Goal: Check status

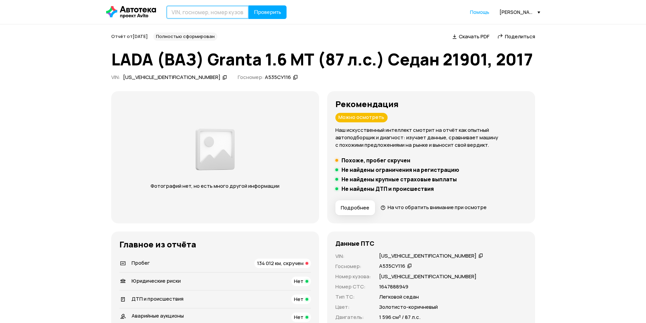
click at [234, 11] on input "text" at bounding box center [207, 12] width 83 height 14
paste input "[US_VEHICLE_IDENTIFICATION_NUMBER]"
type input "[US_VEHICLE_IDENTIFICATION_NUMBER]"
drag, startPoint x: 261, startPoint y: 11, endPoint x: 255, endPoint y: 11, distance: 5.4
click at [260, 11] on span "Проверить" at bounding box center [267, 11] width 27 height 5
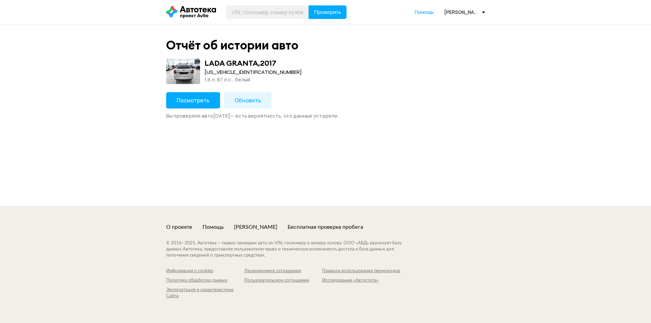
click at [198, 94] on button "Посмотреть" at bounding box center [193, 100] width 54 height 16
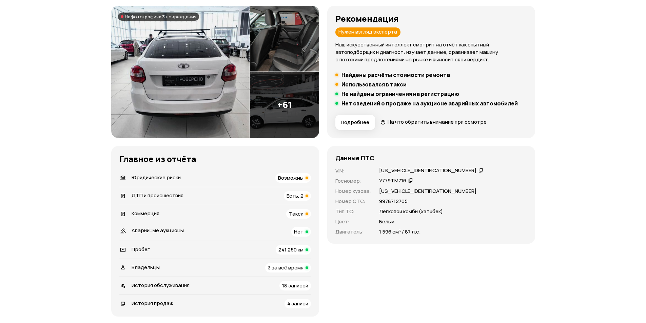
scroll to position [102, 0]
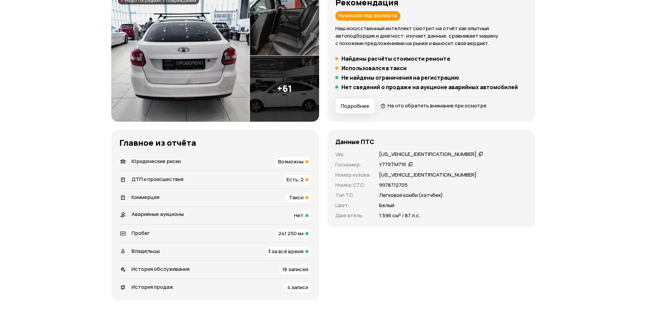
click at [304, 180] on div "Есть, 2" at bounding box center [297, 179] width 27 height 9
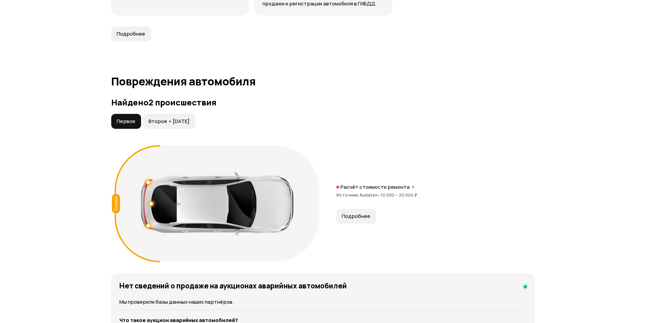
scroll to position [0, 0]
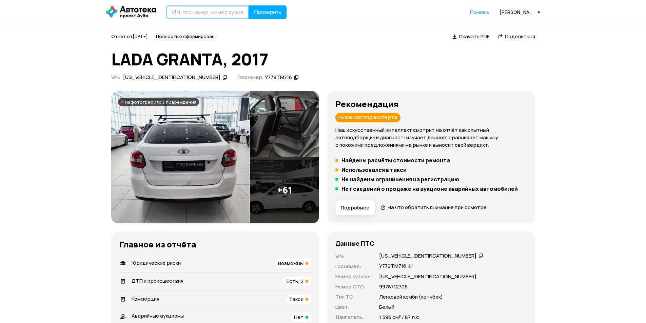
click at [205, 18] on input "text" at bounding box center [207, 12] width 83 height 14
paste input "[VEHICLE_IDENTIFICATION_NUMBER]"
type input "[VEHICLE_IDENTIFICATION_NUMBER]"
click at [253, 18] on button "Проверить" at bounding box center [267, 12] width 38 height 14
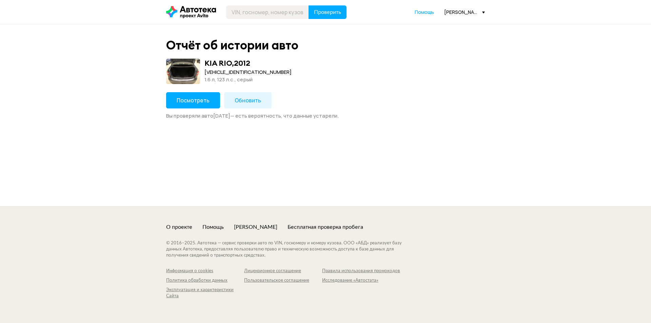
click at [187, 102] on span "Посмотреть" at bounding box center [193, 100] width 33 height 7
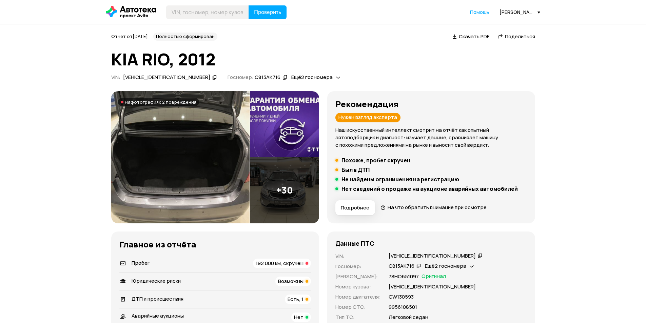
click at [162, 77] on div "[VEHICLE_IDENTIFICATION_NUMBER]" at bounding box center [166, 77] width 87 height 7
click at [291, 77] on span "Ещё 2 госномера" at bounding box center [311, 77] width 41 height 7
click at [389, 74] on div "VIN : [VEHICLE_IDENTIFICATION_NUMBER]   Госномер: С813АК716   Ещё 2 госномера" at bounding box center [323, 78] width 424 height 9
drag, startPoint x: 123, startPoint y: 78, endPoint x: 174, endPoint y: 79, distance: 50.9
click at [174, 79] on div "[VEHICLE_IDENTIFICATION_NUMBER]" at bounding box center [170, 77] width 96 height 7
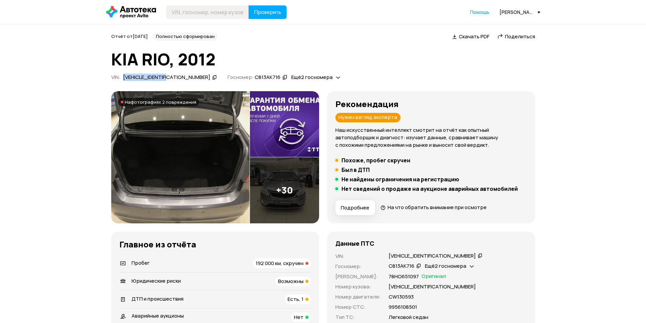
click at [167, 77] on div "[VEHICLE_IDENTIFICATION_NUMBER]" at bounding box center [166, 77] width 87 height 7
